Goal: Transaction & Acquisition: Purchase product/service

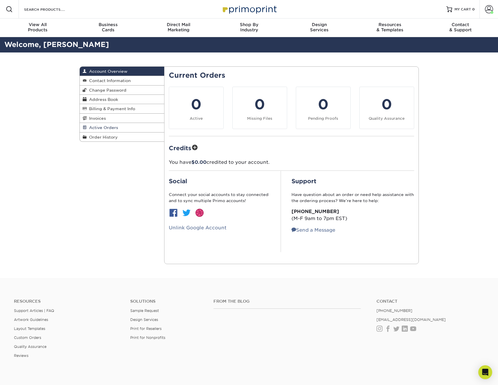
click at [100, 129] on span "Active Orders" at bounding box center [102, 127] width 31 height 5
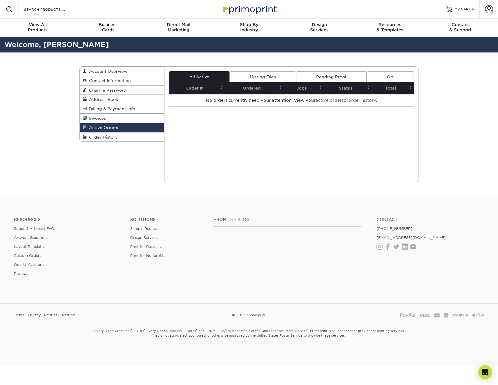
click at [99, 118] on span "Invoices" at bounding box center [96, 118] width 19 height 5
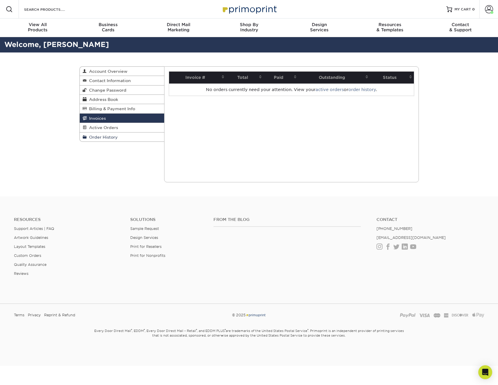
click at [101, 137] on span "Order History" at bounding box center [102, 137] width 31 height 5
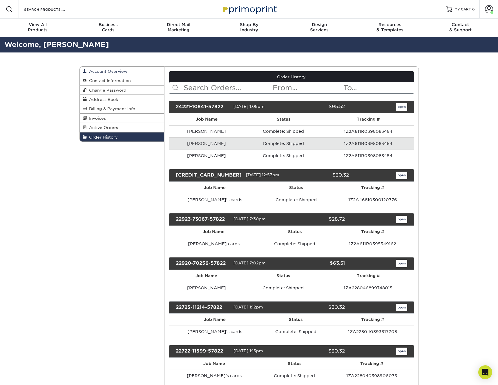
click at [100, 70] on span "Account Overview" at bounding box center [107, 71] width 41 height 5
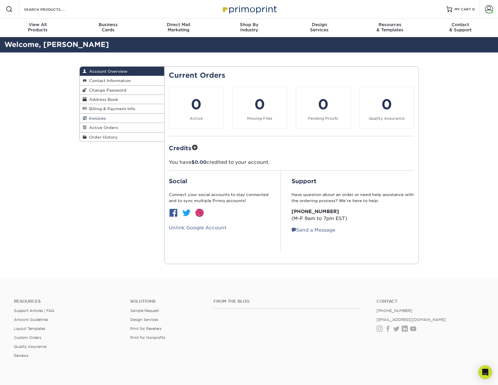
click at [95, 118] on span "Invoices" at bounding box center [96, 118] width 19 height 5
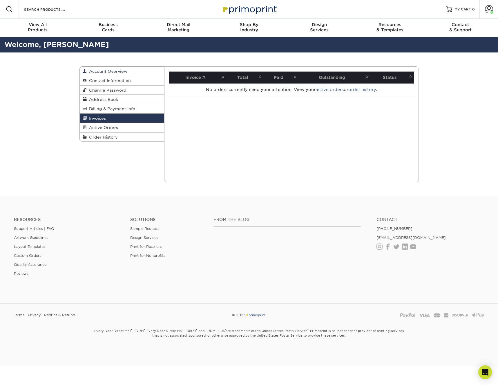
click at [104, 67] on link "Account Overview" at bounding box center [122, 71] width 85 height 9
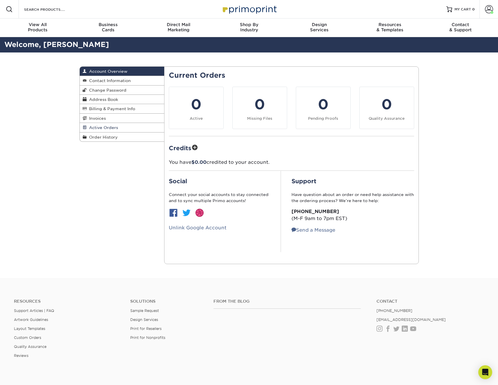
click at [95, 132] on link "Active Orders" at bounding box center [122, 127] width 85 height 9
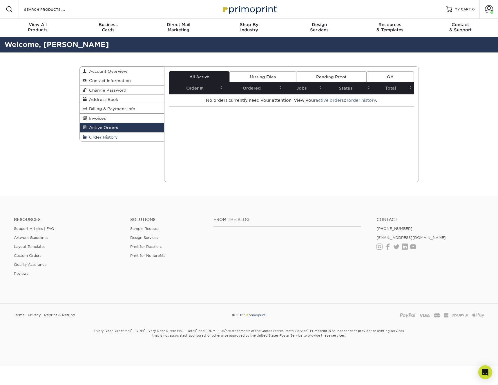
click at [95, 137] on span "Order History" at bounding box center [102, 137] width 31 height 5
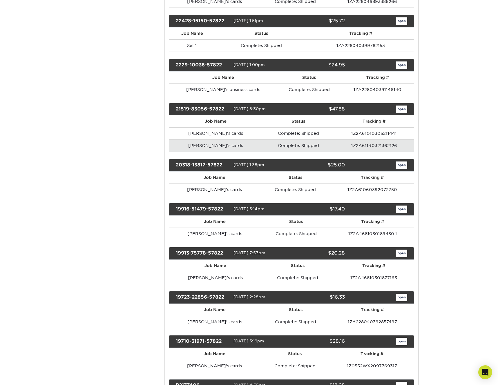
scroll to position [523, 0]
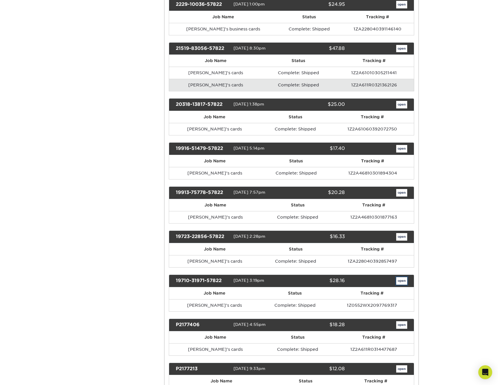
click at [401, 282] on link "open" at bounding box center [401, 281] width 11 height 8
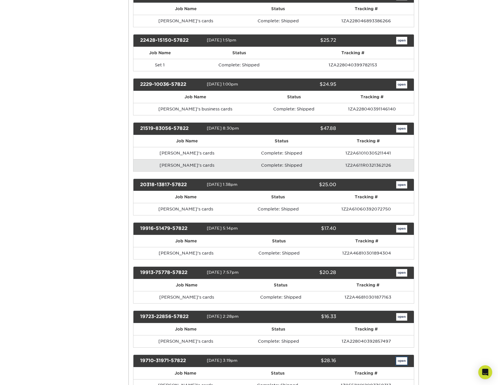
scroll to position [0, 0]
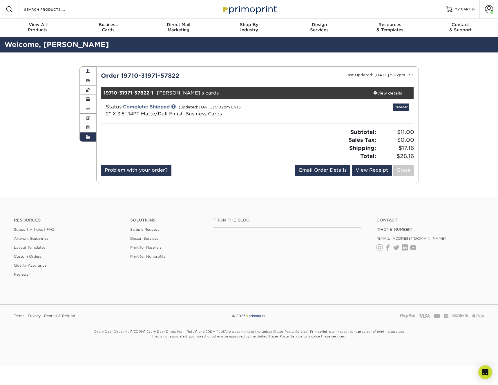
click at [89, 68] on link "Account Overview" at bounding box center [88, 71] width 17 height 9
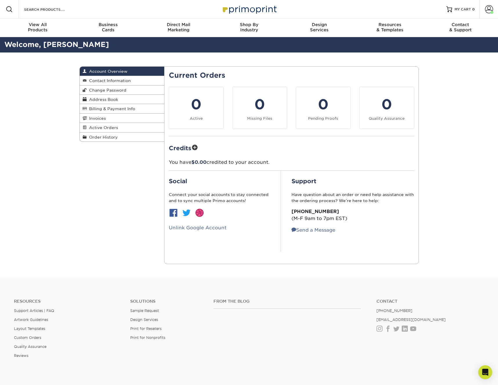
click at [470, 118] on div "Account Overview Account Overview Contact Information Change Password Address B…" at bounding box center [249, 166] width 498 height 226
click at [101, 137] on span "Order History" at bounding box center [102, 137] width 31 height 5
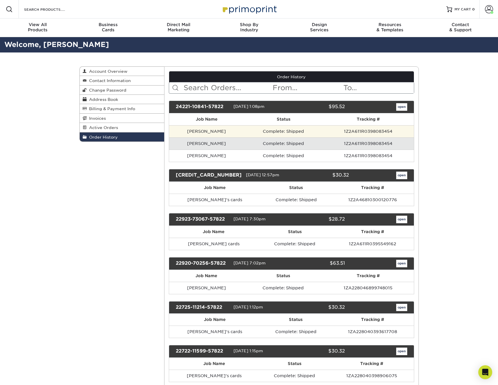
click at [209, 130] on td "Vince Mak" at bounding box center [206, 131] width 75 height 12
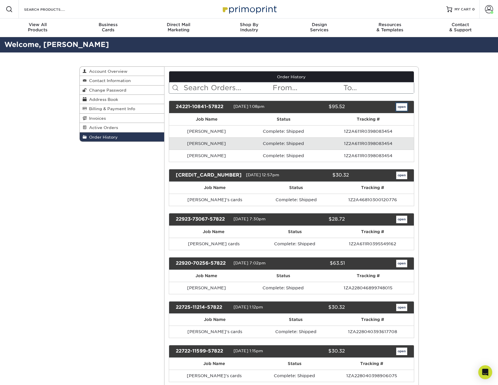
click at [398, 106] on link "open" at bounding box center [401, 107] width 11 height 8
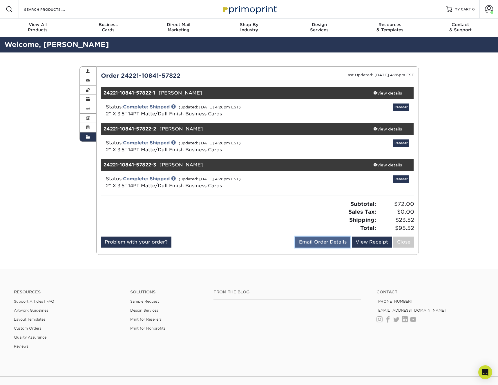
click at [328, 244] on link "Email Order Details" at bounding box center [322, 242] width 55 height 11
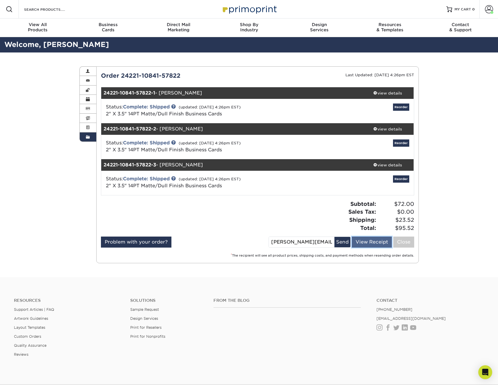
click at [364, 242] on link "View Receipt" at bounding box center [372, 242] width 40 height 11
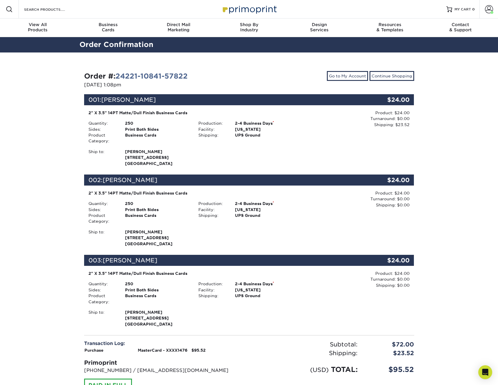
drag, startPoint x: 156, startPoint y: 114, endPoint x: 275, endPoint y: 201, distance: 147.4
click at [275, 201] on ul "001: Elisabeth Ormandy $24.00 2" X 3.5" 14PT Matte/Dull Finish Business Cards Q…" at bounding box center [249, 211] width 330 height 234
click at [257, 149] on div "Ship to: Charlie Messinger 406 N Hyde Park Ave" at bounding box center [194, 158] width 220 height 18
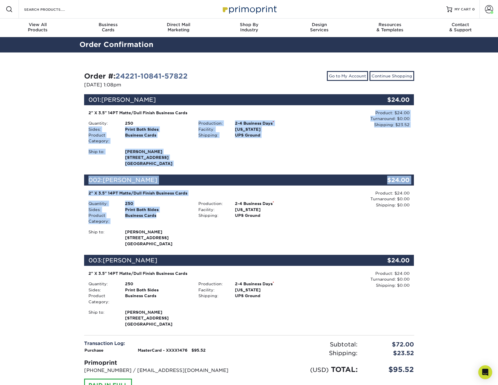
drag, startPoint x: 140, startPoint y: 121, endPoint x: 186, endPoint y: 232, distance: 120.6
click at [187, 232] on ul "001: Elisabeth Ormandy $24.00 2" X 3.5" 14PT Matte/Dull Finish Business Cards Q…" at bounding box center [249, 211] width 330 height 234
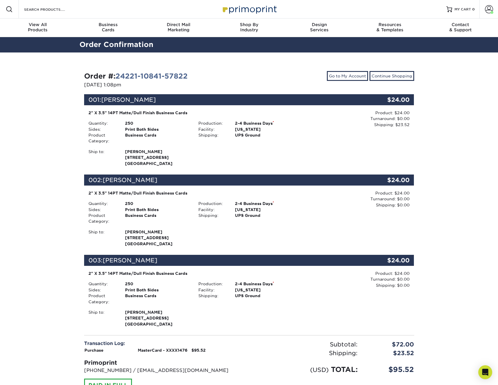
click at [58, 155] on div "Order #: 24221-10841-57822 02/21/2024 1:08pm Go to My Account Continue Shopping…" at bounding box center [249, 244] width 498 height 383
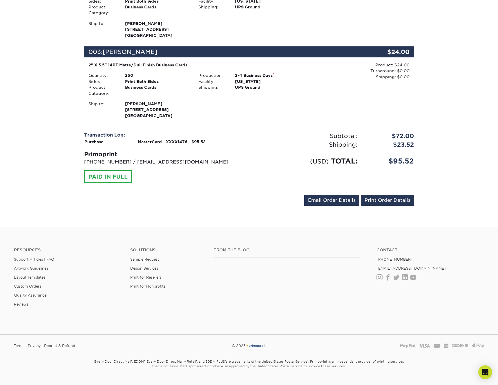
scroll to position [210, 0]
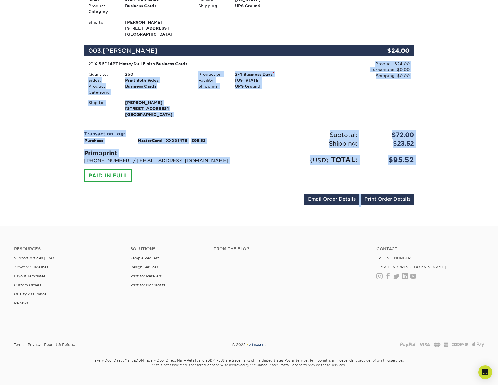
drag, startPoint x: 183, startPoint y: 76, endPoint x: 233, endPoint y: 238, distance: 170.0
click at [233, 238] on div "Resources Menu Search Products Account Welcome, Gina Primo Client Account Dashb…" at bounding box center [249, 92] width 498 height 605
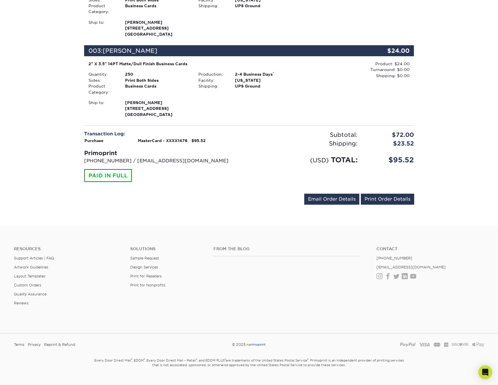
click at [488, 96] on div "Order #: 24221-10841-57822 02/21/2024 1:08pm Go to My Account Continue Shopping…" at bounding box center [249, 34] width 498 height 383
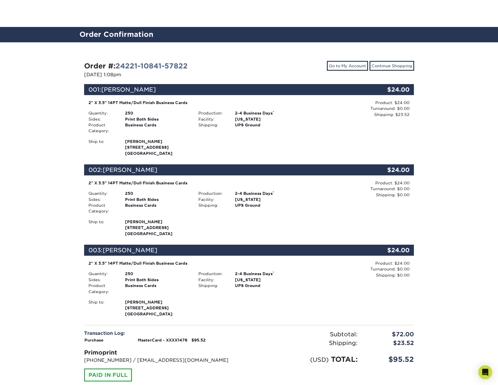
scroll to position [0, 0]
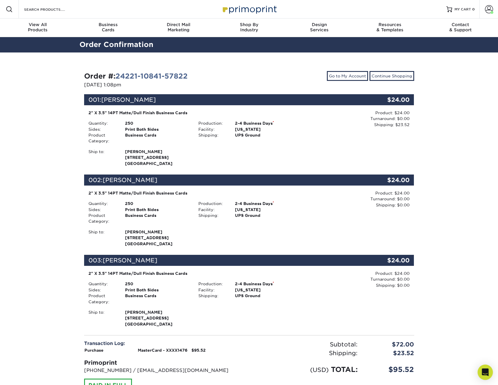
click at [481, 373] on div "Open Intercom Messenger" at bounding box center [485, 372] width 15 height 15
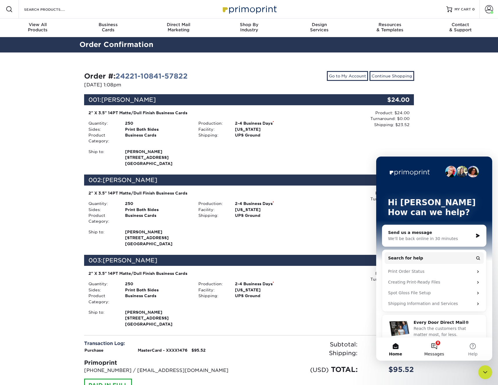
click at [431, 348] on button "8 Messages" at bounding box center [434, 349] width 39 height 23
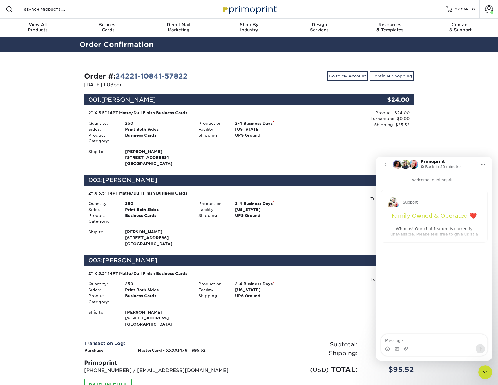
click at [387, 163] on icon "go back" at bounding box center [385, 164] width 5 height 5
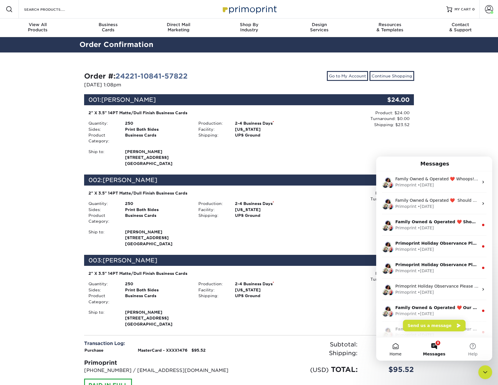
click at [402, 349] on button "Home" at bounding box center [395, 349] width 39 height 23
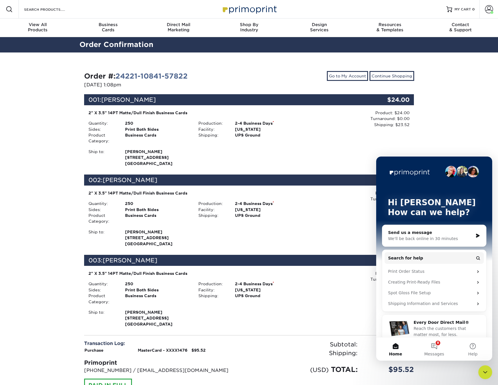
click at [398, 351] on button "Home" at bounding box center [395, 349] width 39 height 23
click at [481, 377] on div "Close Intercom Messenger" at bounding box center [485, 373] width 14 height 14
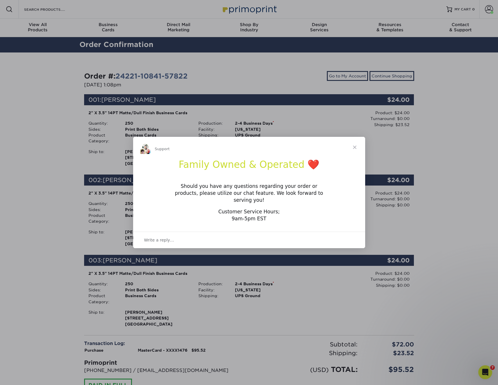
click at [353, 153] on span "Close" at bounding box center [354, 147] width 21 height 21
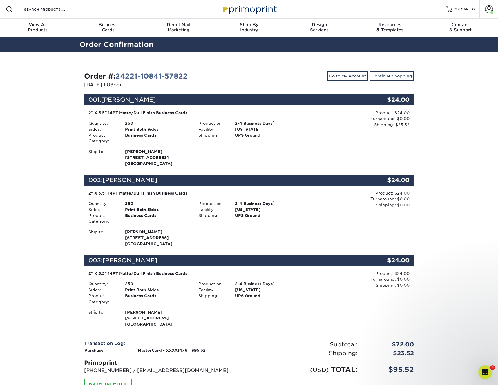
click at [65, 227] on div "Order #: 24221-10841-57822 02/21/2024 1:08pm Go to My Account Continue Shopping…" at bounding box center [249, 244] width 498 height 383
drag, startPoint x: 53, startPoint y: 118, endPoint x: 297, endPoint y: 148, distance: 246.4
click at [297, 148] on div "Order #: 24221-10841-57822 02/21/2024 1:08pm Go to My Account Continue Shopping…" at bounding box center [249, 244] width 498 height 383
click at [10, 184] on div "Order #: 24221-10841-57822 02/21/2024 1:08pm Go to My Account Continue Shopping…" at bounding box center [249, 244] width 498 height 383
click at [142, 75] on link "24221-10841-57822" at bounding box center [151, 76] width 72 height 8
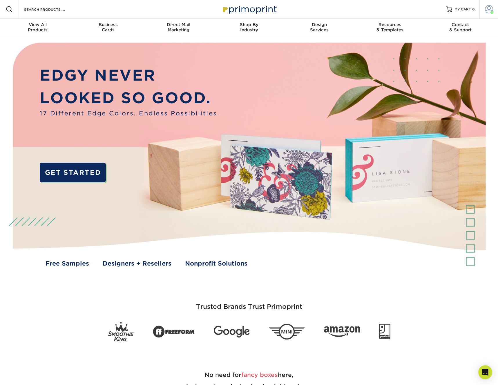
click at [489, 6] on span at bounding box center [489, 9] width 8 height 8
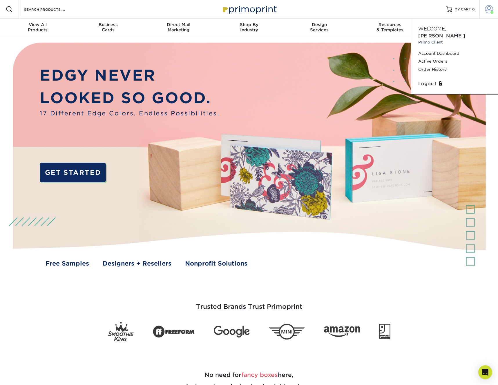
click at [489, 6] on span at bounding box center [489, 9] width 8 height 8
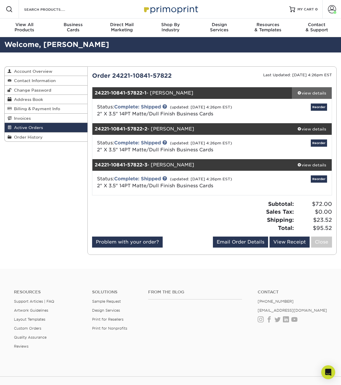
click at [307, 93] on div "view details" at bounding box center [312, 93] width 40 height 6
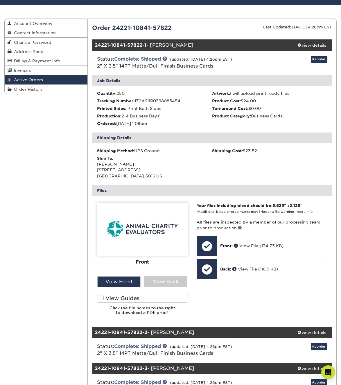
scroll to position [305, 0]
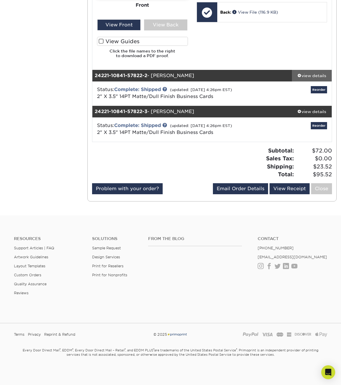
click at [303, 79] on link "view details" at bounding box center [312, 76] width 40 height 12
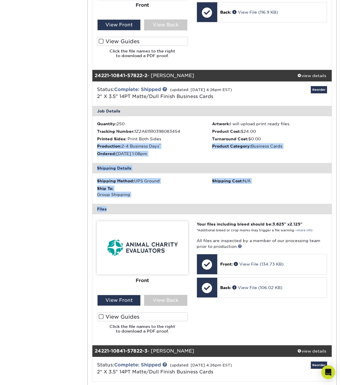
drag, startPoint x: 139, startPoint y: 142, endPoint x: 236, endPoint y: 212, distance: 119.3
click at [236, 212] on div "Job Details Quantity: 250 Artwork: I will upload print ready files. Tracking Nu…" at bounding box center [211, 226] width 239 height 240
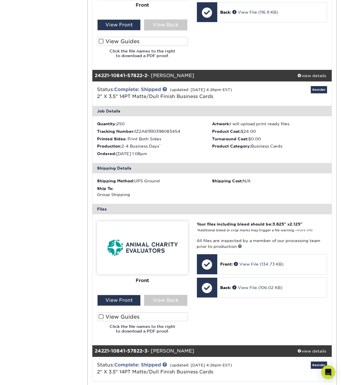
click at [199, 134] on li "Tracking Number: 1Z2A611R0398083454" at bounding box center [154, 132] width 115 height 6
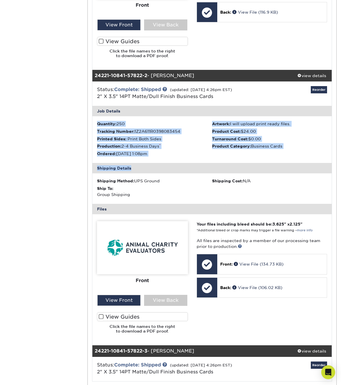
drag, startPoint x: 196, startPoint y: 120, endPoint x: 219, endPoint y: 187, distance: 70.7
click at [219, 187] on div "Job Details Quantity: 250 Artwork: I will upload print ready files. Tracking Nu…" at bounding box center [211, 226] width 239 height 240
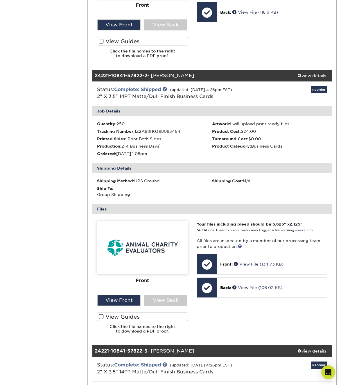
click at [11, 176] on div "Active Orders Account Overview Contact Information Change Password Address Book…" at bounding box center [170, 102] width 341 height 708
click at [44, 138] on div "Active Orders Account Overview Contact Information Change Password Address Book…" at bounding box center [170, 102] width 341 height 708
click at [138, 182] on div "Shipping Method: UPS Ground" at bounding box center [154, 181] width 115 height 6
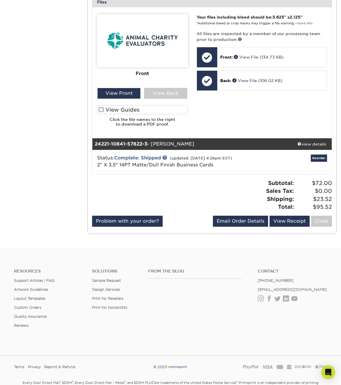
scroll to position [545, 0]
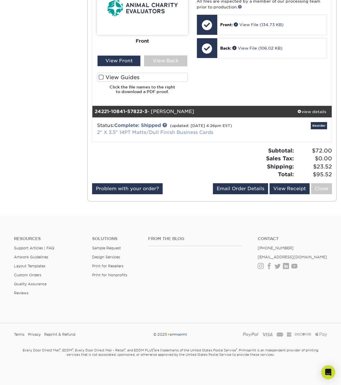
click at [107, 134] on link "2" X 3.5" 14PT Matte/Dull Finish Business Cards" at bounding box center [155, 133] width 116 height 6
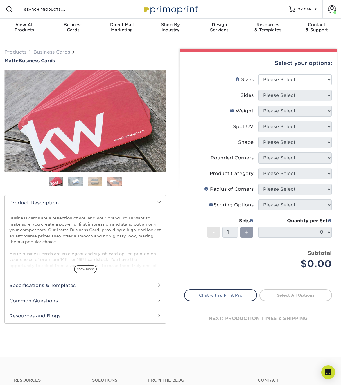
scroll to position [24, 0]
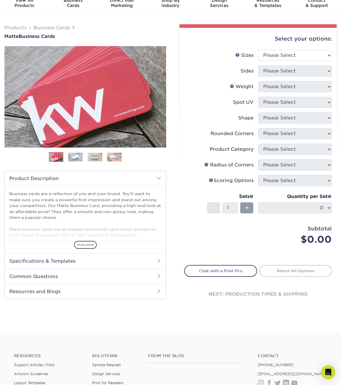
click at [274, 48] on div "Select your options:" at bounding box center [258, 39] width 148 height 22
click at [273, 62] on li "Sizes Help Sizes Please Select 1.5" x 3.5" - Mini 1.75" x 3.5" - Mini 2" x 2" -…" at bounding box center [257, 58] width 147 height 16
click at [271, 61] on li "Sizes Help Sizes Please Select 1.5" x 3.5" - Mini 1.75" x 3.5" - Mini 2" x 2" -…" at bounding box center [257, 58] width 147 height 16
click at [265, 56] on select "Please Select 1.5" x 3.5" - Mini 1.75" x 3.5" - Mini 2" x 2" - Square 2" x 3" -…" at bounding box center [295, 55] width 74 height 11
select select "2.00x3.50"
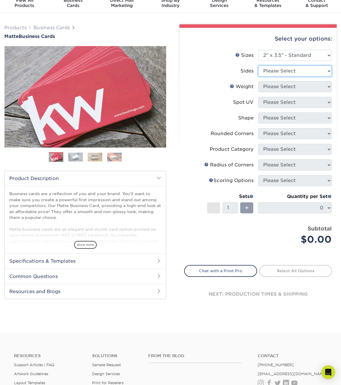
click at [273, 70] on select "Please Select Print Both Sides Print Front Only" at bounding box center [295, 71] width 74 height 11
select select "13abbda7-1d64-4f25-8bb2-c179b224825d"
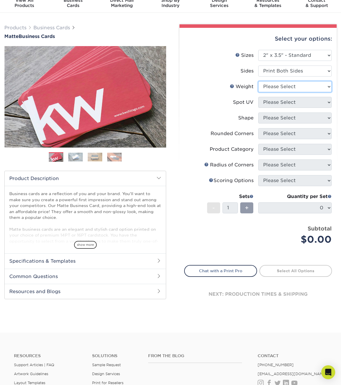
click at [275, 90] on select "Please Select 16PT 14PT" at bounding box center [295, 86] width 74 height 11
select select "14PT"
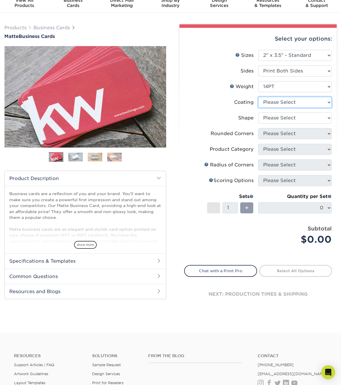
click at [295, 106] on select at bounding box center [295, 102] width 74 height 11
click at [288, 102] on select at bounding box center [295, 102] width 74 height 11
click at [269, 103] on select at bounding box center [295, 102] width 74 height 11
click at [291, 117] on select "Please Select Standard" at bounding box center [295, 118] width 74 height 11
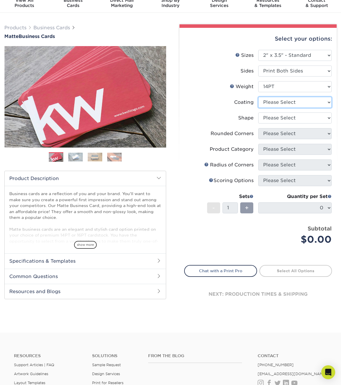
click at [270, 104] on select at bounding box center [295, 102] width 74 height 11
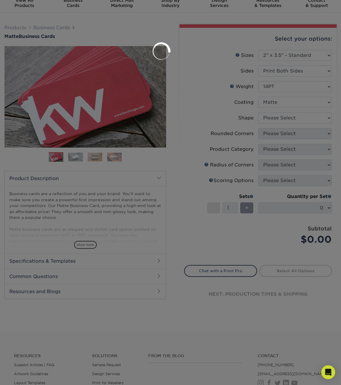
click at [270, 118] on div at bounding box center [170, 192] width 341 height 385
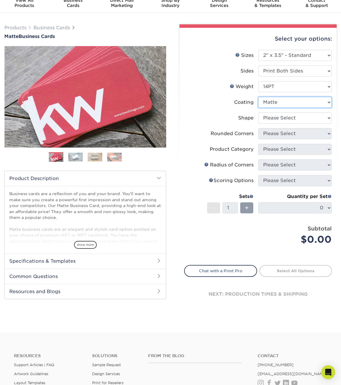
click at [271, 97] on select at bounding box center [295, 102] width 74 height 11
click at [269, 104] on select at bounding box center [295, 102] width 74 height 11
click at [268, 103] on select at bounding box center [295, 102] width 74 height 11
select select "121bb7b5-3b4d-429f-bd8d-bbf80e953313"
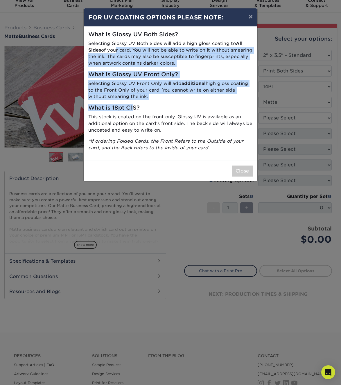
drag, startPoint x: 113, startPoint y: 47, endPoint x: 131, endPoint y: 111, distance: 66.0
click at [132, 111] on div "What is Glossy UV Both Sides? Selecting Glossy UV Both Sides will add a high gl…" at bounding box center [171, 94] width 174 height 134
click at [131, 111] on h5 "What is 18pt C1S?" at bounding box center [170, 108] width 164 height 7
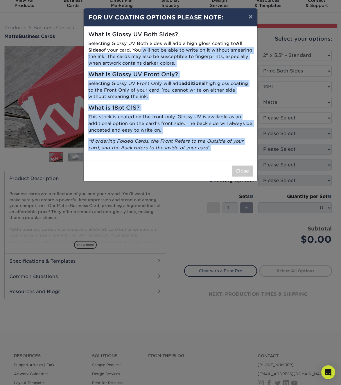
drag, startPoint x: 154, startPoint y: 62, endPoint x: 201, endPoint y: 180, distance: 127.8
click at [203, 180] on div "× FOR UV COATING OPTIONS PLEASE NOTE: What is Glossy UV Both Sides? Selecting G…" at bounding box center [170, 95] width 174 height 174
click at [228, 94] on p "Selecting Glossy UV Front Only will add additional high gloss coating to the Fr…" at bounding box center [170, 90] width 164 height 20
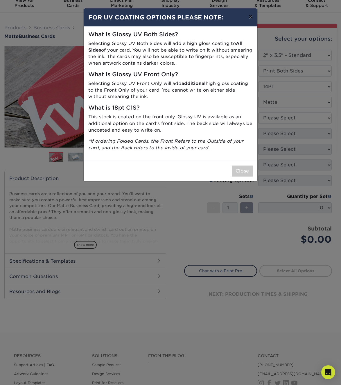
click at [249, 18] on button "×" at bounding box center [250, 16] width 13 height 16
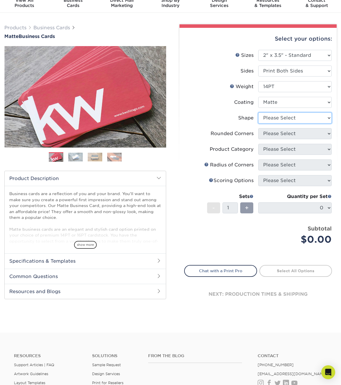
click at [280, 119] on select "Please Select Standard" at bounding box center [295, 118] width 74 height 11
select select "standard"
click at [278, 133] on select "Please Select Yes - Round 2 Corners Yes - Round 4 Corners No" at bounding box center [295, 133] width 74 height 11
select select "0"
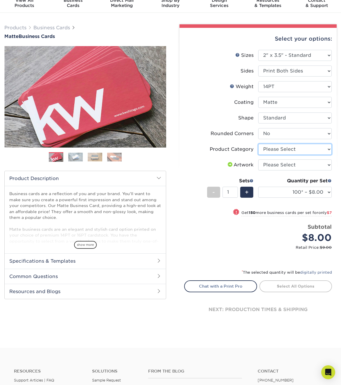
click at [270, 151] on select "Please Select Business Cards" at bounding box center [295, 149] width 74 height 11
select select "3b5148f1-0588-4f88-a218-97bcfdce65c1"
click at [294, 162] on select "Please Select I will upload files I need a design - $100" at bounding box center [295, 165] width 74 height 11
click at [270, 165] on select "Please Select I will upload files I need a design - $100" at bounding box center [295, 165] width 74 height 11
click at [277, 166] on select "Please Select I will upload files I need a design - $100" at bounding box center [295, 165] width 74 height 11
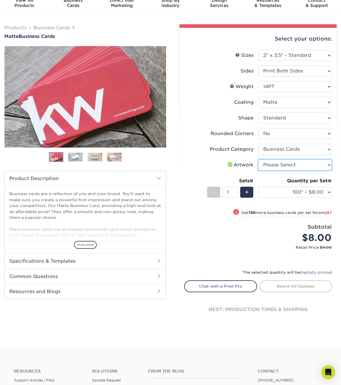
click at [277, 166] on select "Please Select I will upload files I need a design - $100" at bounding box center [295, 165] width 74 height 11
click at [297, 193] on select "100* – $8.00 250* – $15.00 500 – $30.00 1000 – $37.00 2500 – $66.00 5000 – $127…" at bounding box center [295, 192] width 74 height 11
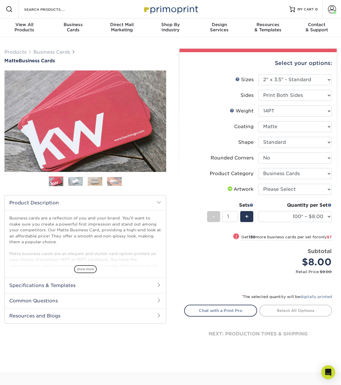
click at [95, 185] on img at bounding box center [95, 181] width 15 height 9
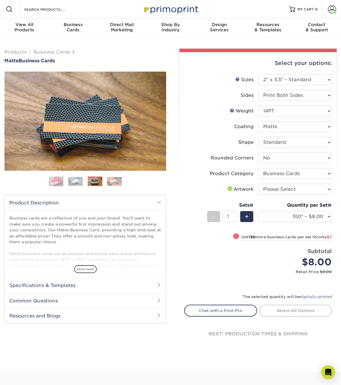
click at [70, 185] on img at bounding box center [75, 181] width 15 height 9
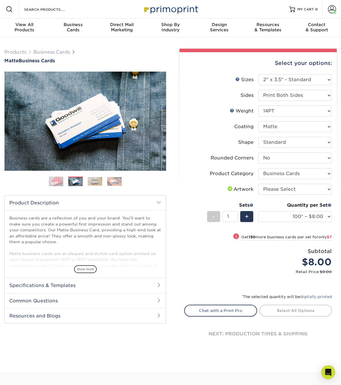
click at [110, 184] on img at bounding box center [114, 181] width 15 height 9
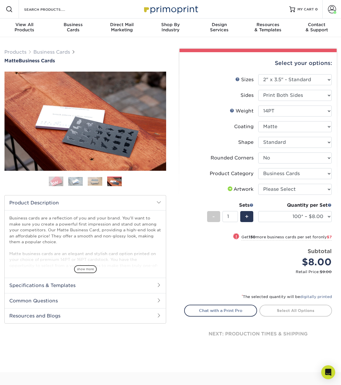
click at [186, 64] on div "Select your options:" at bounding box center [258, 63] width 148 height 22
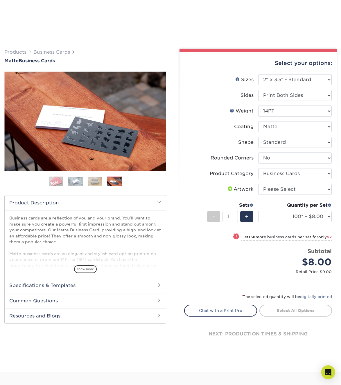
scroll to position [83, 0]
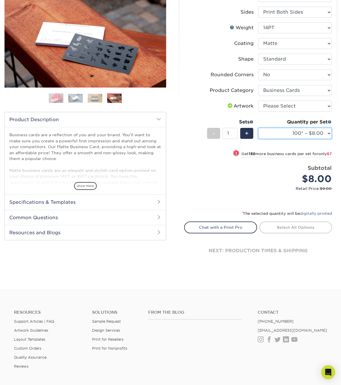
click at [292, 135] on select "100* – $8.00 250* – $15.00 500 – $30.00 1000 – $37.00 2500 – $66.00 5000 – $127…" at bounding box center [295, 133] width 74 height 11
select select "250* – $15.00"
click at [185, 176] on div "Price per set $15.00" at bounding box center [221, 175] width 74 height 22
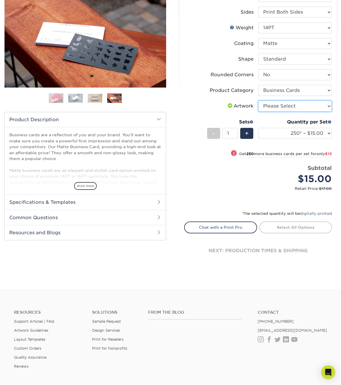
click at [264, 107] on select "Please Select I will upload files I need a design - $100" at bounding box center [295, 106] width 74 height 11
select select "upload"
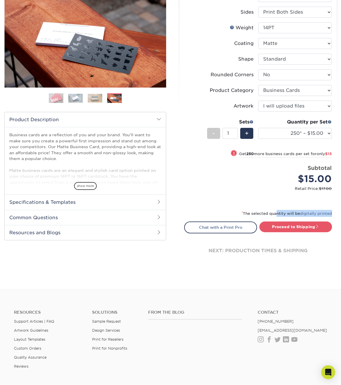
drag, startPoint x: 274, startPoint y: 212, endPoint x: 341, endPoint y: 220, distance: 67.6
click at [340, 220] on html "Resources Menu Search Products Account [PERSON_NAME] Client Account Dashboard A…" at bounding box center [170, 188] width 341 height 542
click at [313, 260] on div "next: production times & shipping" at bounding box center [258, 251] width 148 height 35
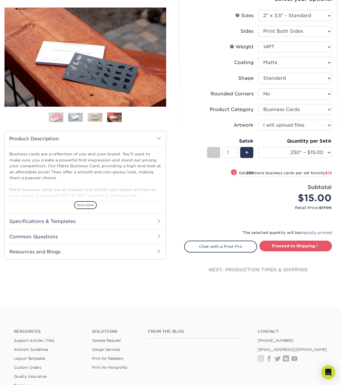
scroll to position [157, 0]
